Goal: Task Accomplishment & Management: Complete application form

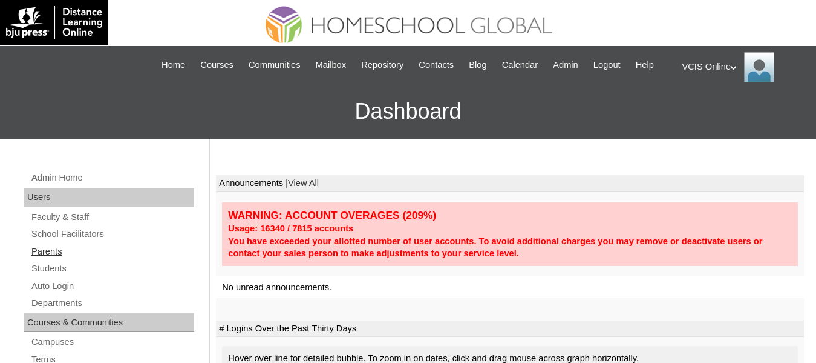
click at [57, 258] on link "Parents" at bounding box center [112, 251] width 164 height 15
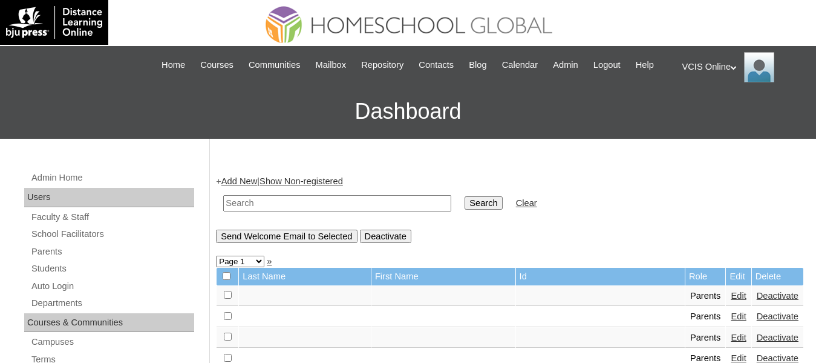
click at [232, 186] on link "Add New" at bounding box center [239, 181] width 36 height 10
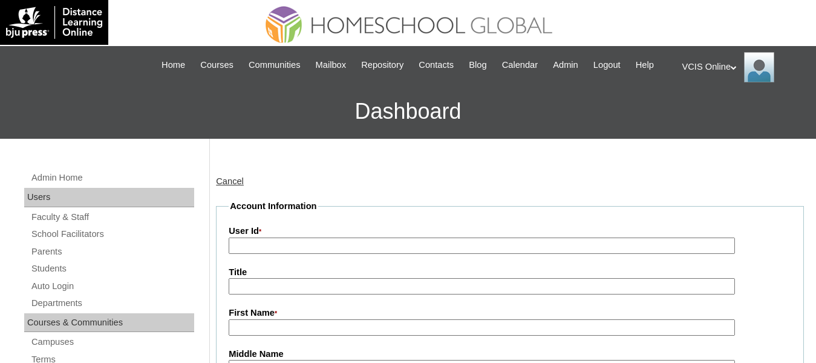
click at [327, 254] on input "User Id *" at bounding box center [482, 245] width 507 height 16
paste input "VCIS020-7A-PA2025"
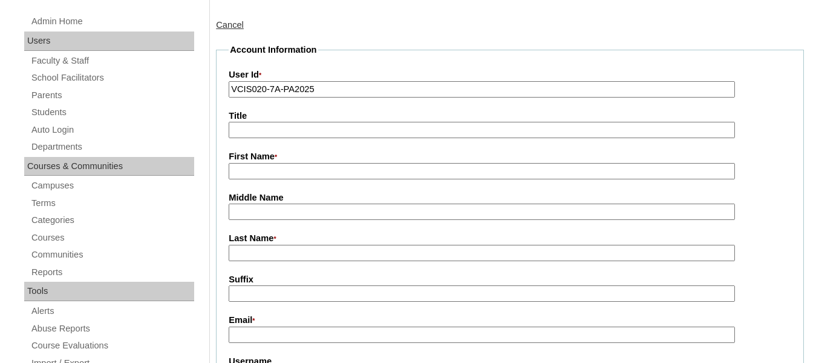
scroll to position [158, 0]
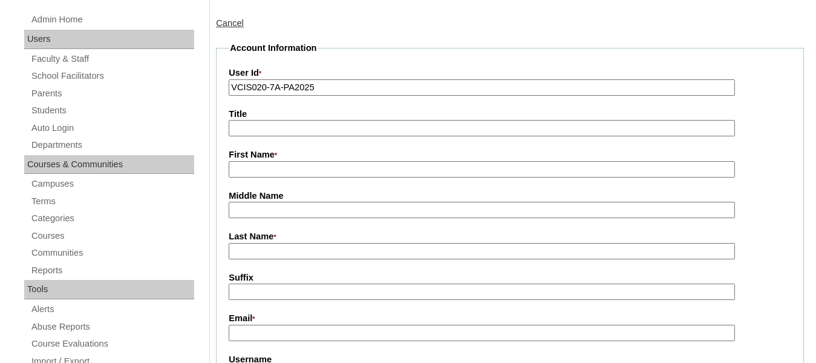
type input "VCIS020-7A-PA2025"
click at [257, 177] on input "First Name *" at bounding box center [482, 169] width 507 height 16
type input "Darwin"
click at [274, 259] on input "Last Name *" at bounding box center [482, 251] width 507 height 16
type input "Gojo-Cruz 2025"
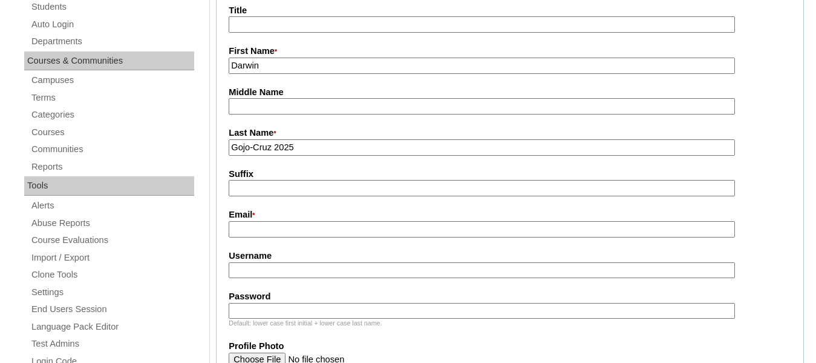
scroll to position [265, 0]
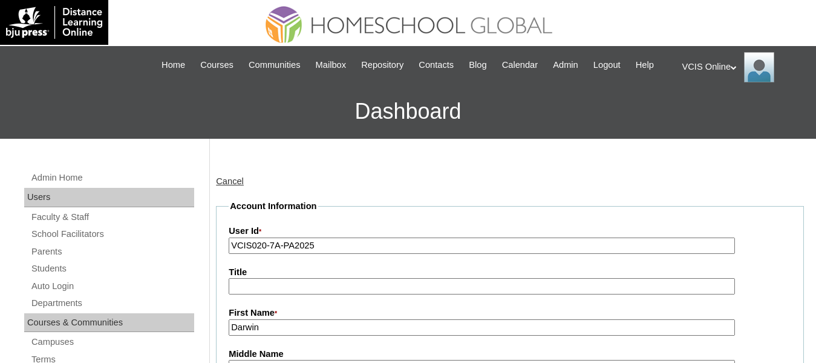
scroll to position [263, 0]
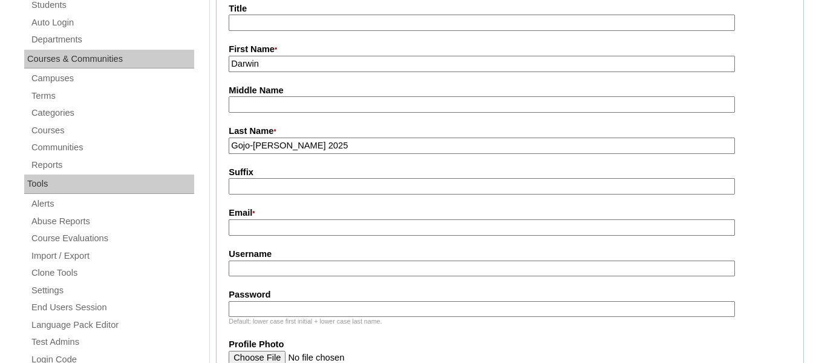
click at [263, 235] on input "Email *" at bounding box center [482, 227] width 507 height 16
paste input "dgojocruz@gmail.com"
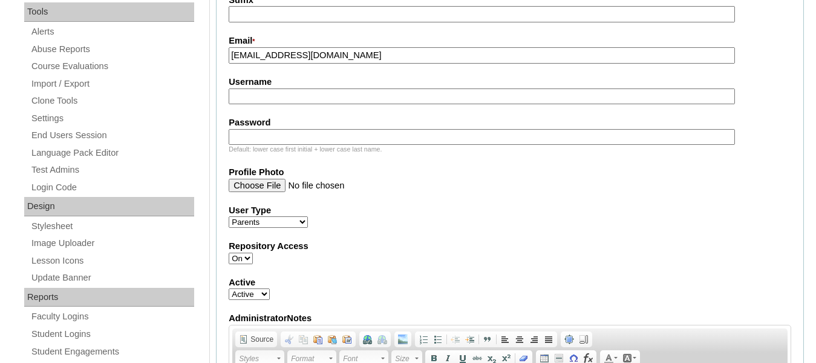
scroll to position [436, 0]
type input "dgojocruz@gmail.com"
click at [300, 104] on input "Username" at bounding box center [482, 96] width 507 height 16
paste input "dgojocruz2025"
type input "dgojocruz2025"
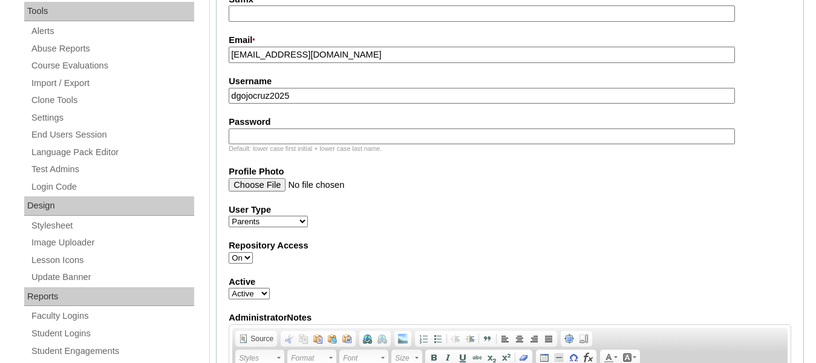
click at [285, 145] on input "Password" at bounding box center [482, 136] width 507 height 16
paste input "PLksdfg"
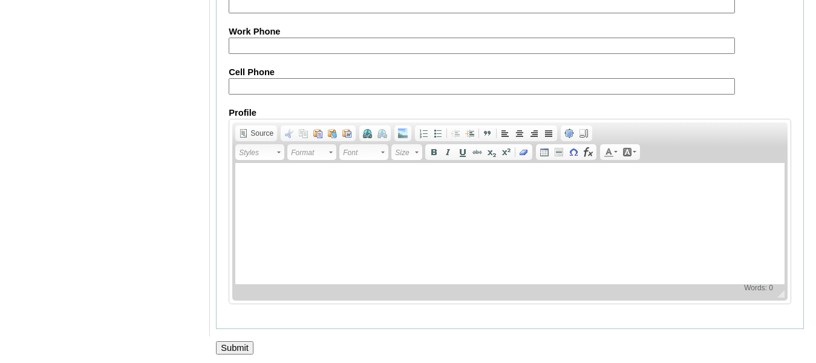
scroll to position [1287, 0]
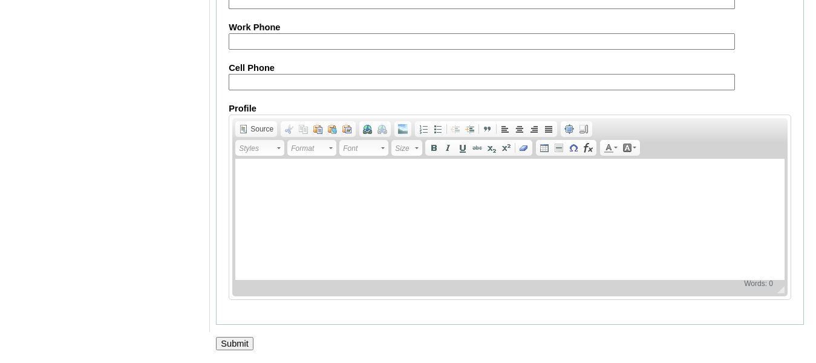
type input "PLksdfg"
click at [244, 347] on input "Submit" at bounding box center [235, 342] width 38 height 13
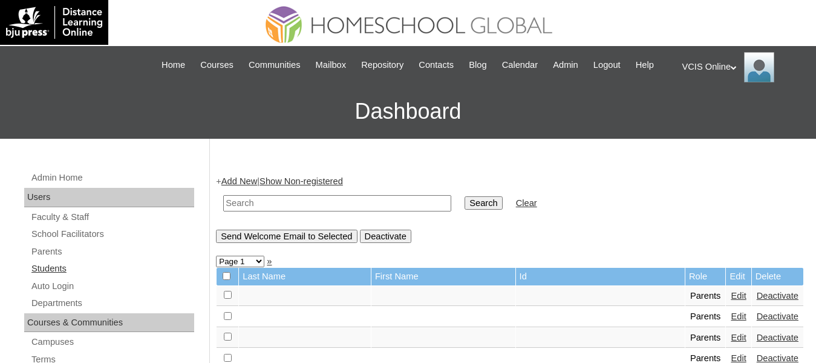
click at [61, 275] on link "Students" at bounding box center [112, 268] width 164 height 15
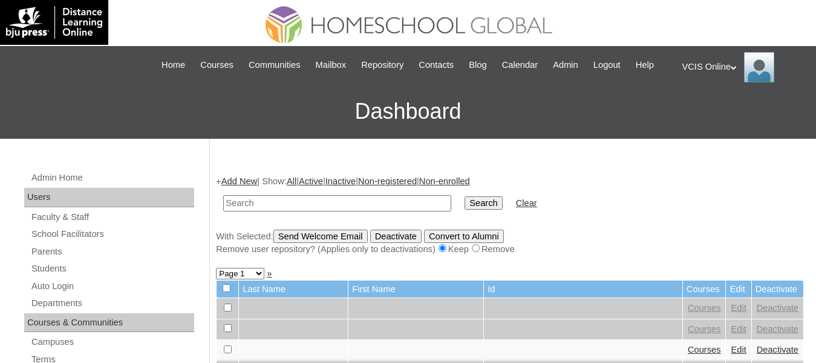
click at [241, 186] on link "Add New" at bounding box center [239, 181] width 36 height 10
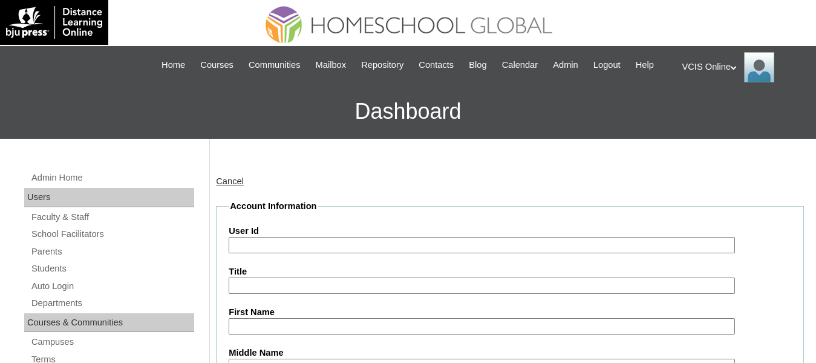
drag, startPoint x: 433, startPoint y: 246, endPoint x: 424, endPoint y: 254, distance: 11.2
click at [424, 253] on div "User Id" at bounding box center [510, 239] width 563 height 28
click at [424, 253] on input "User Id" at bounding box center [482, 245] width 507 height 16
paste input "VCIS020-7A-SA2025"
type input "VCIS020-7A-SA2025"
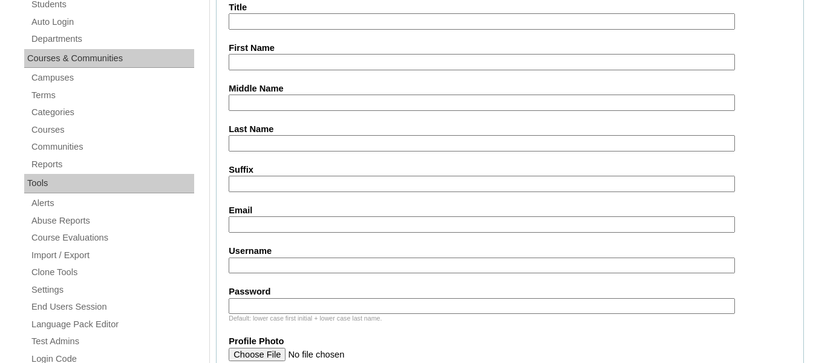
scroll to position [285, 0]
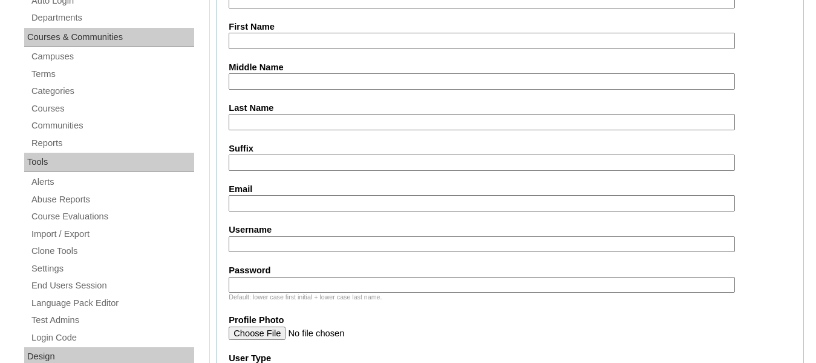
click at [375, 252] on input "Username" at bounding box center [482, 244] width 507 height 16
paste input "jared.gojocruz2025"
type input "jared.gojocruz2025"
click at [346, 293] on input "Password" at bounding box center [482, 285] width 507 height 16
paste input "PLksdfg"
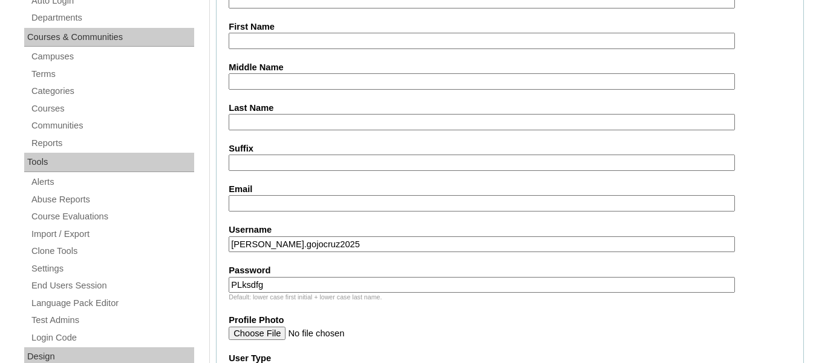
type input "PLksdfg"
click at [300, 211] on input "Email" at bounding box center [482, 203] width 507 height 16
paste input "jsgojocruz.student@vcis.edu.ph"
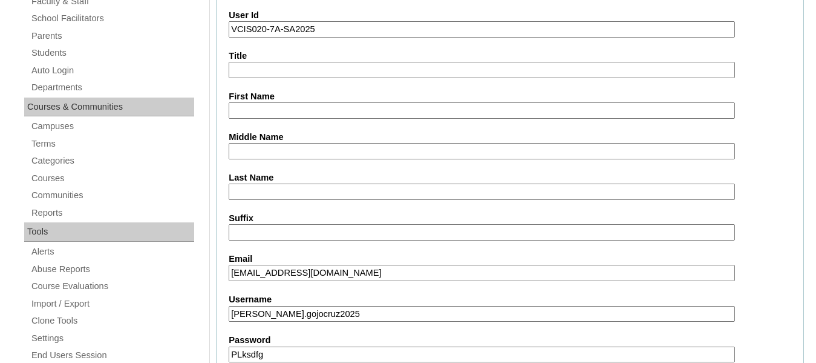
scroll to position [215, 0]
type input "jsgojocruz.student@vcis.edu.ph"
click at [307, 119] on input "First Name" at bounding box center [482, 111] width 507 height 16
paste input "Jared Sebastian Cheung Gojo Cruz"
drag, startPoint x: 412, startPoint y: 123, endPoint x: 343, endPoint y: 123, distance: 68.4
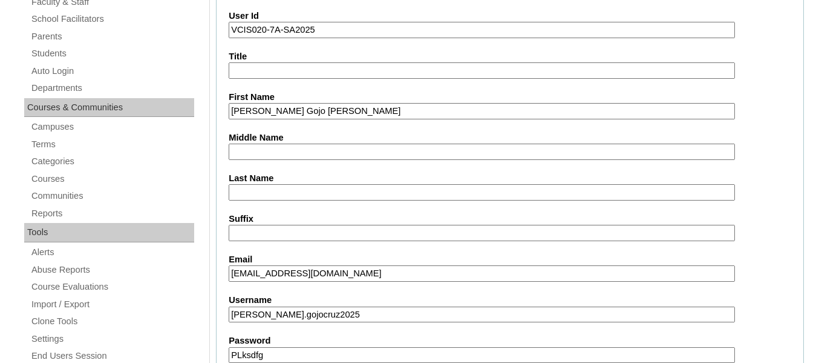
click at [343, 119] on input "Jared Sebastian Cheung Gojo Cruz" at bounding box center [482, 111] width 507 height 16
type input "Jared Sebastian Cheung Gojo Cruz"
click at [302, 200] on input "Last Name" at bounding box center [482, 192] width 507 height 16
paste input "Gojo Cruz"
type input "Gojo Cruz"
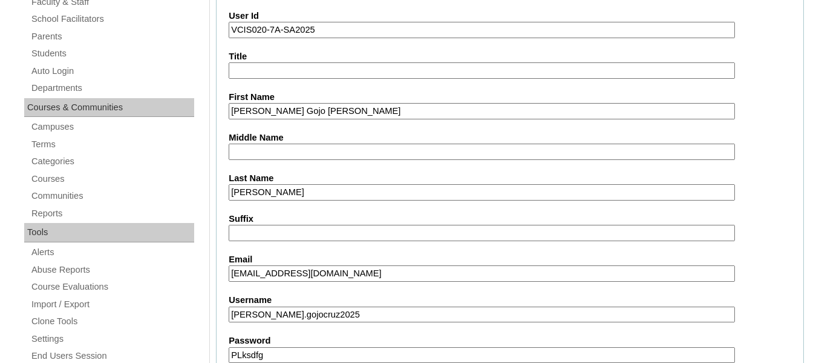
drag, startPoint x: 405, startPoint y: 128, endPoint x: 309, endPoint y: 128, distance: 96.2
click at [309, 119] on input "Jared Sebastian Cheung Gojo Cruz" at bounding box center [482, 111] width 507 height 16
type input "Jared Sebastian"
click at [255, 200] on input "Gojo Cruz" at bounding box center [482, 192] width 507 height 16
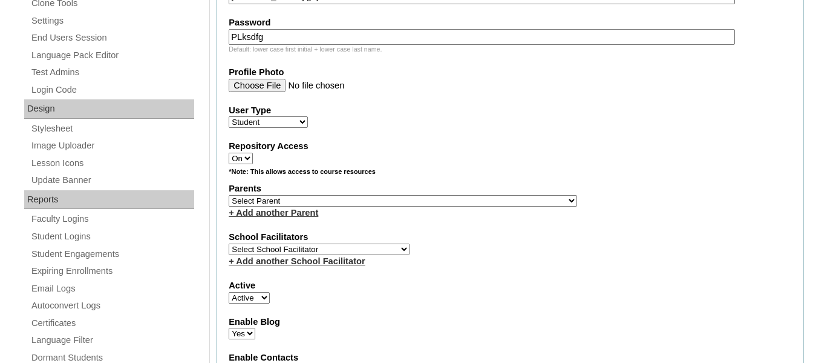
scroll to position [533, 0]
type input "Gojo-Cruz"
click at [276, 254] on select "Select School Facilitator Norman Añain Ruffa Abadijas Mary Abella Gloryfe Abion…" at bounding box center [319, 248] width 181 height 11
select select "39291"
click at [229, 254] on select "Select School Facilitator Norman Añain Ruffa Abadijas Mary Abella Gloryfe Abion…" at bounding box center [319, 248] width 181 height 11
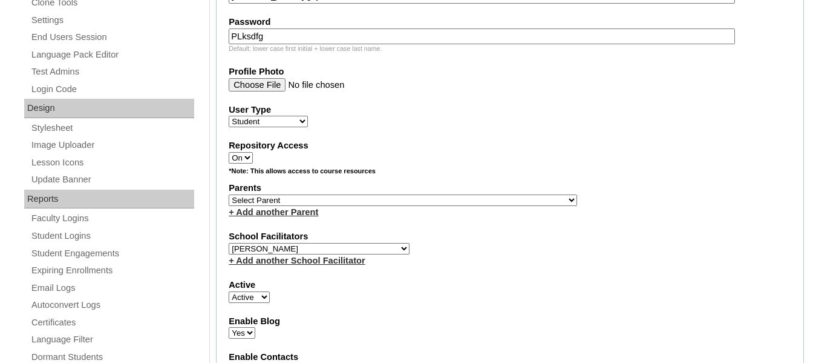
click at [340, 206] on select "Select Parent , , , , , , , , , , , , , , , , , , , , , , , , , , , , , , , , ,…" at bounding box center [403, 199] width 349 height 11
select select "43441"
click at [229, 206] on select "Select Parent , , , , , , , , , , , , , , , , , , , , , , , , , , , , , , , , ,…" at bounding box center [403, 199] width 349 height 11
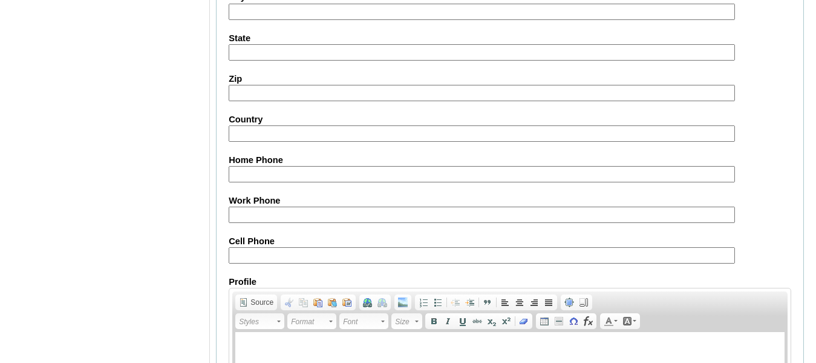
scroll to position [1493, 0]
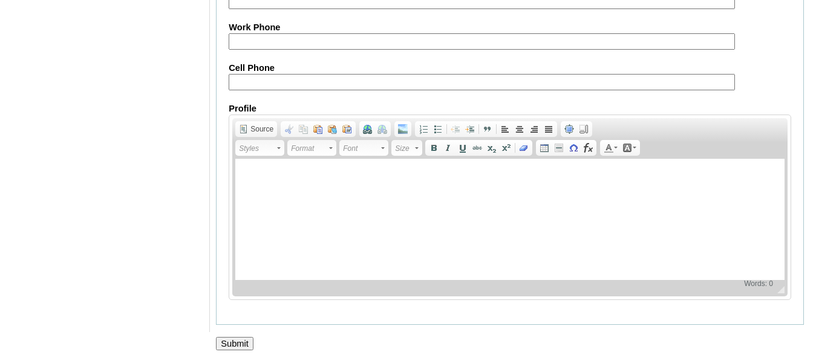
click at [236, 342] on input "Submit" at bounding box center [235, 342] width 38 height 13
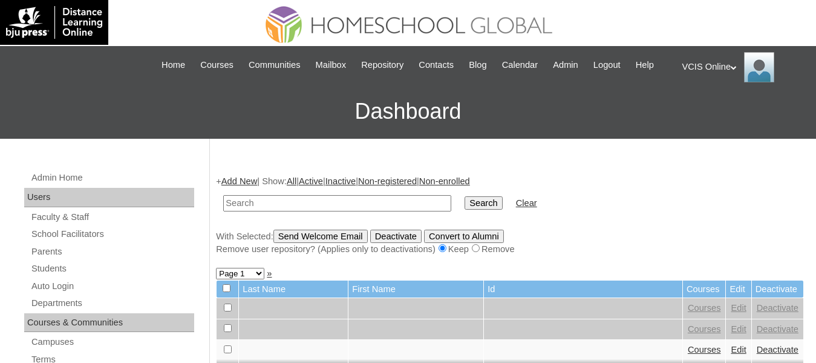
click at [355, 211] on input "text" at bounding box center [337, 203] width 228 height 16
paste input "VCIS020-7A-SA2025"
type input "VCIS020-7A-SA2025"
click at [465, 196] on input "Search" at bounding box center [484, 202] width 38 height 13
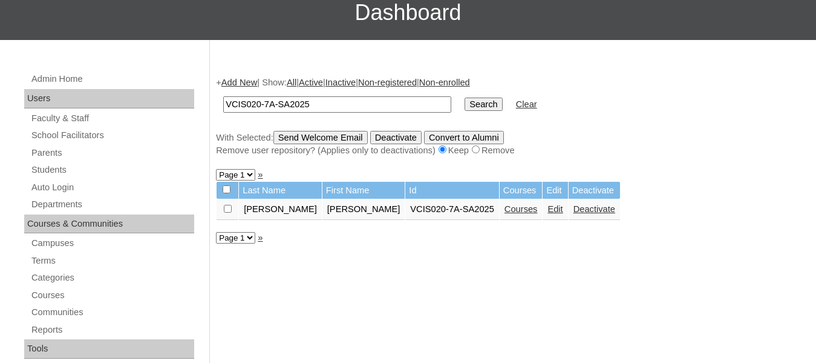
scroll to position [105, 0]
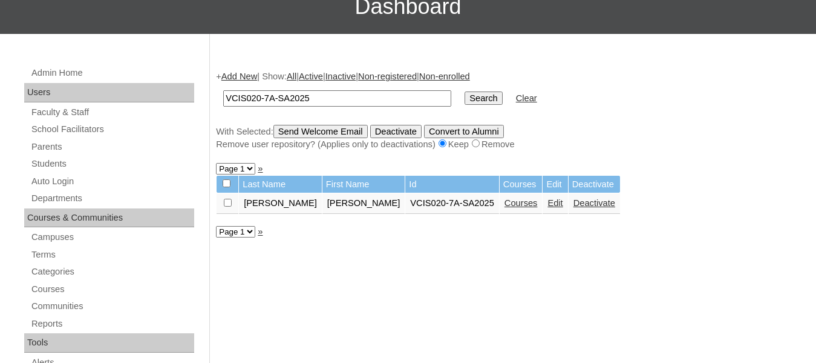
click at [505, 208] on link "Courses" at bounding box center [521, 203] width 33 height 10
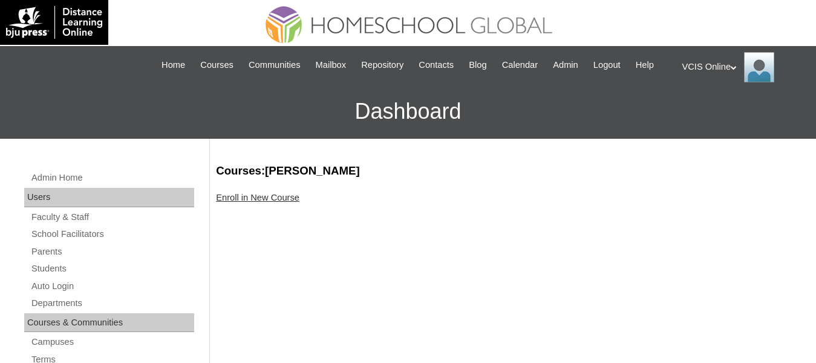
click at [281, 202] on link "Enroll in New Course" at bounding box center [258, 197] width 84 height 10
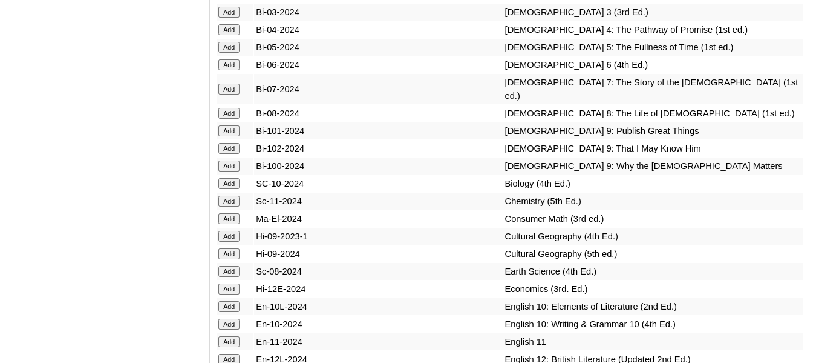
scroll to position [2889, 0]
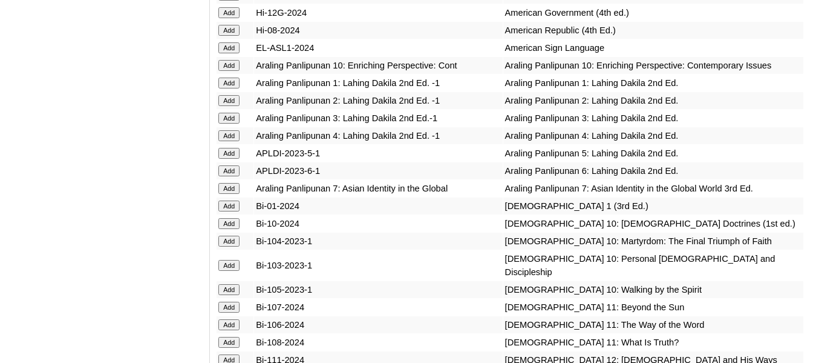
scroll to position [2527, 0]
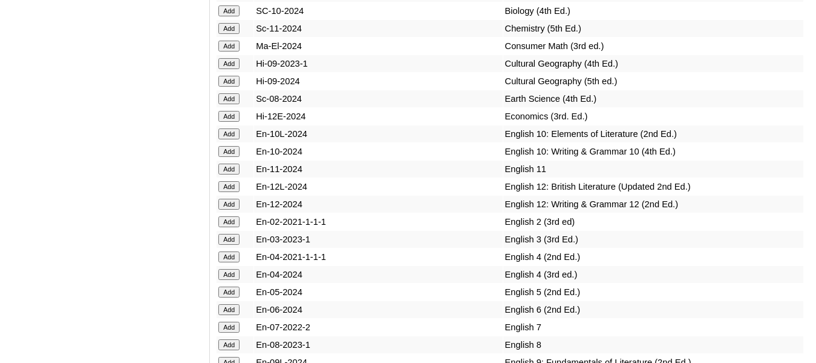
scroll to position [3063, 0]
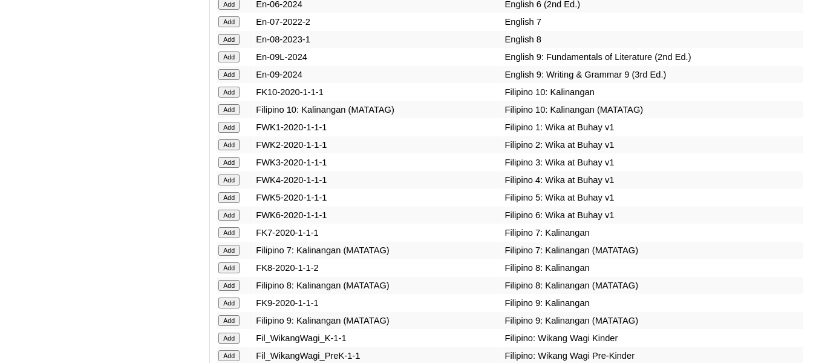
scroll to position [3368, 0]
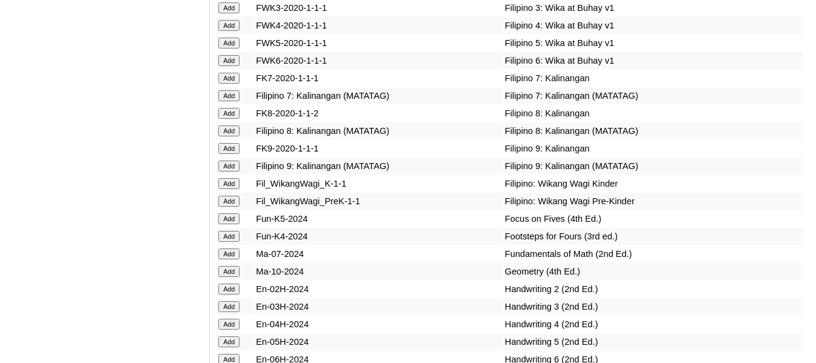
scroll to position [3521, 0]
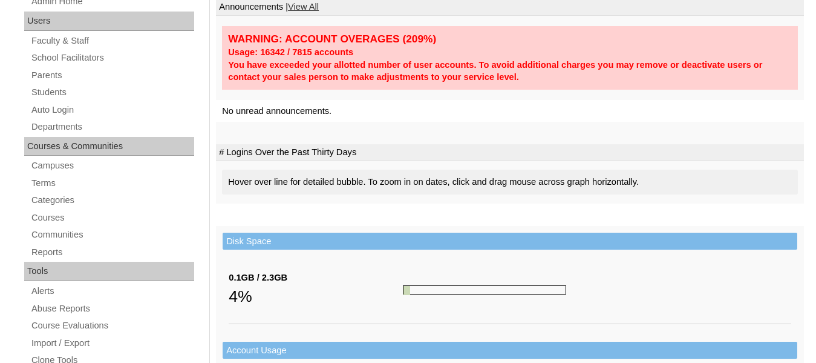
scroll to position [177, 0]
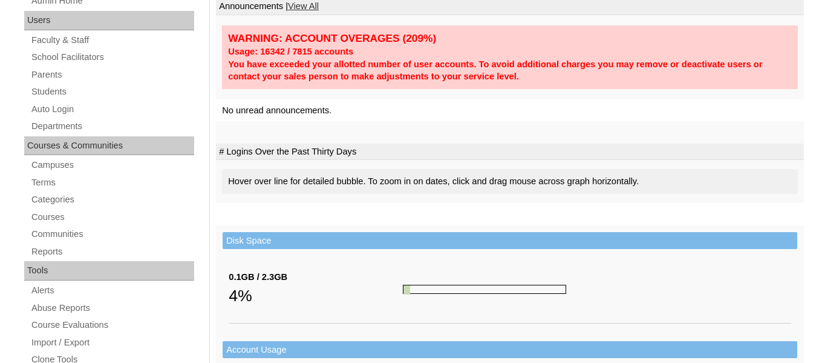
click at [52, 99] on link "Students" at bounding box center [112, 91] width 164 height 15
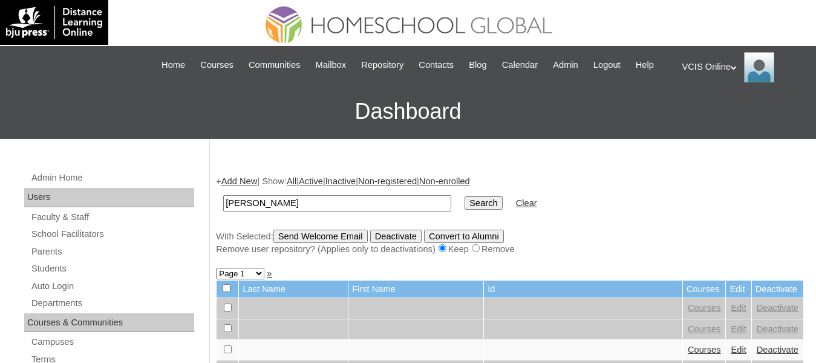
type input "[PERSON_NAME]"
click at [465, 196] on input "Search" at bounding box center [484, 202] width 38 height 13
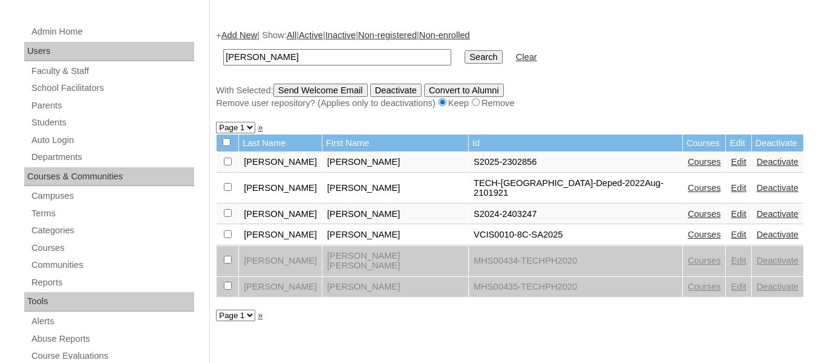
scroll to position [147, 0]
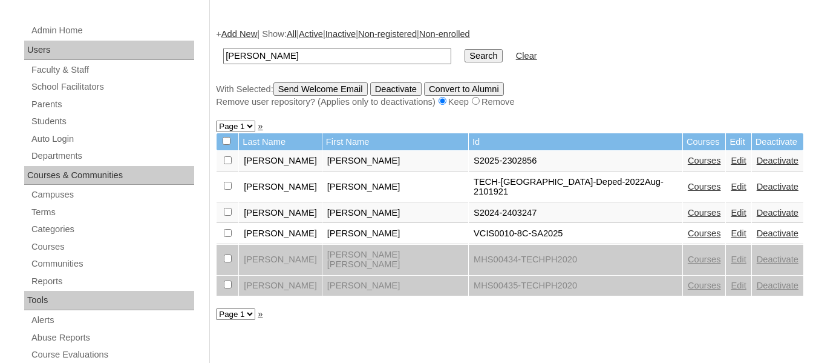
click at [731, 238] on link "Edit" at bounding box center [738, 233] width 15 height 10
